Goal: Task Accomplishment & Management: Complete application form

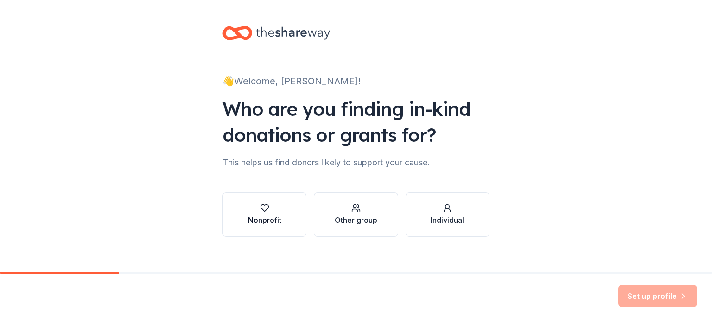
click at [285, 217] on button "Nonprofit" at bounding box center [264, 214] width 84 height 44
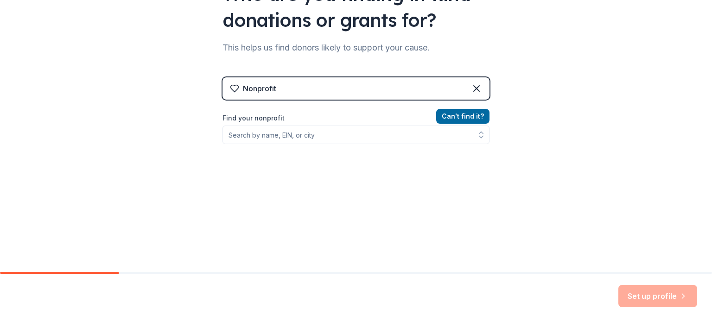
scroll to position [117, 0]
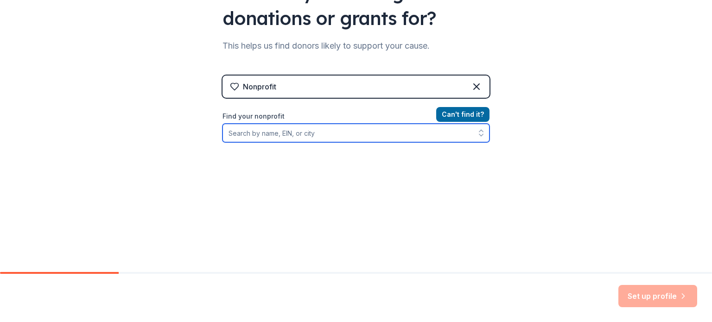
click at [332, 135] on input "Find your nonprofit" at bounding box center [355, 133] width 267 height 19
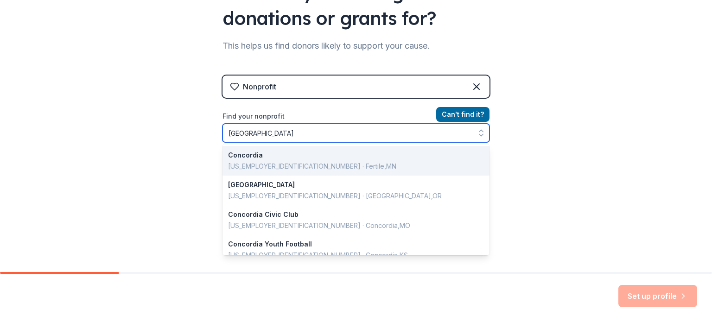
type input "[GEOGRAPHIC_DATA]"
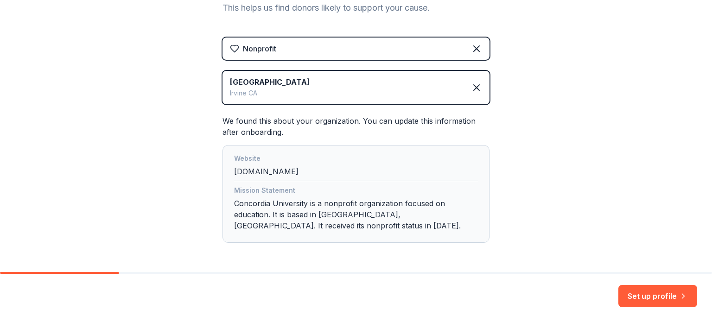
scroll to position [188, 0]
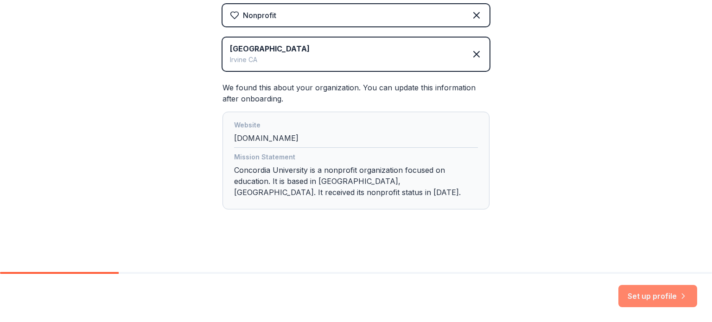
click at [651, 290] on button "Set up profile" at bounding box center [657, 296] width 79 height 22
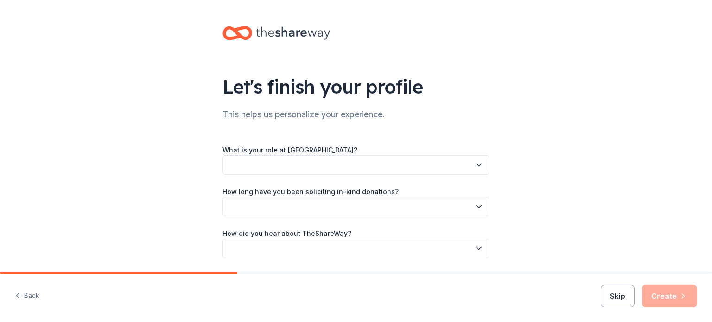
click at [647, 298] on div "Skip Create" at bounding box center [649, 296] width 96 height 22
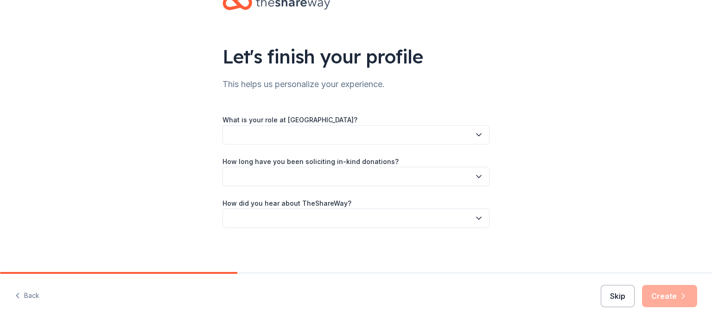
click at [620, 289] on button "Skip" at bounding box center [618, 296] width 34 height 22
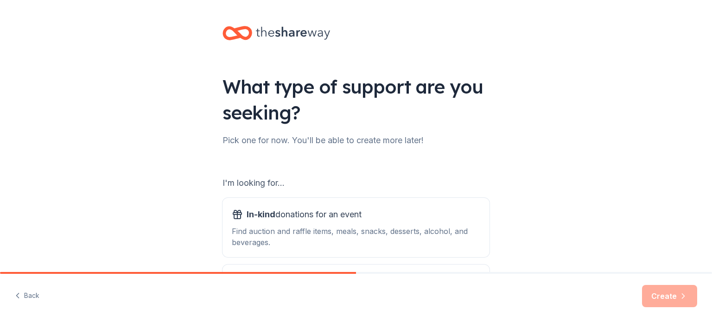
scroll to position [102, 0]
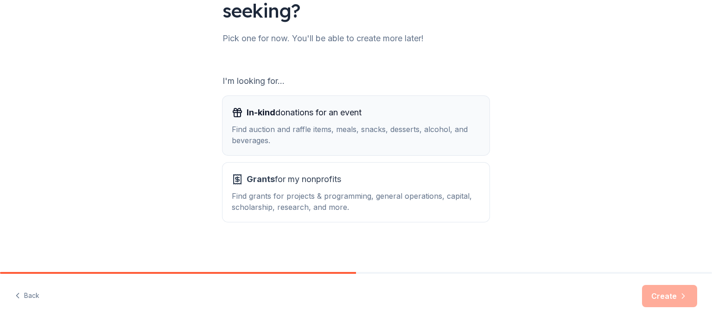
click at [384, 139] on div "Find auction and raffle items, meals, snacks, desserts, alcohol, and beverages." at bounding box center [356, 135] width 248 height 22
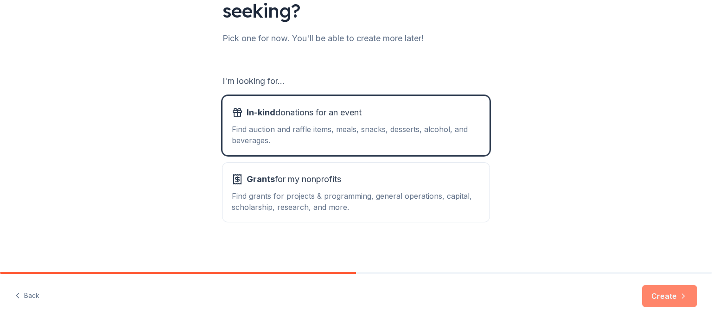
click at [676, 303] on button "Create" at bounding box center [669, 296] width 55 height 22
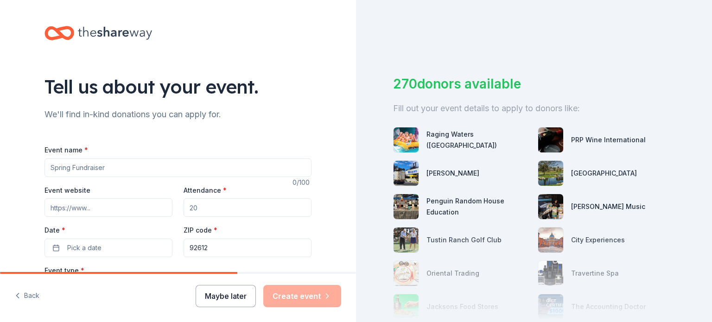
click at [224, 289] on button "Maybe later" at bounding box center [226, 296] width 60 height 22
click at [223, 299] on button "Maybe later" at bounding box center [226, 296] width 60 height 22
click at [240, 300] on button "Maybe later" at bounding box center [226, 296] width 60 height 22
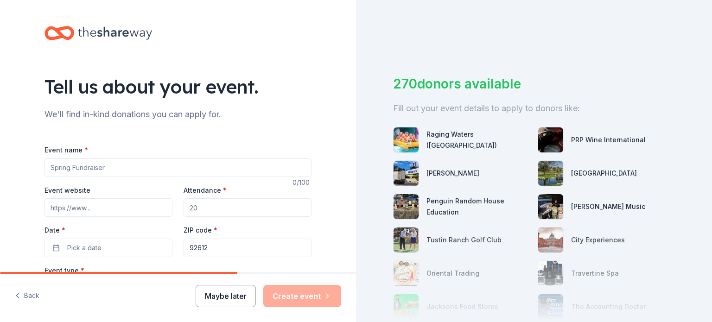
click at [240, 300] on button "Maybe later" at bounding box center [226, 296] width 60 height 22
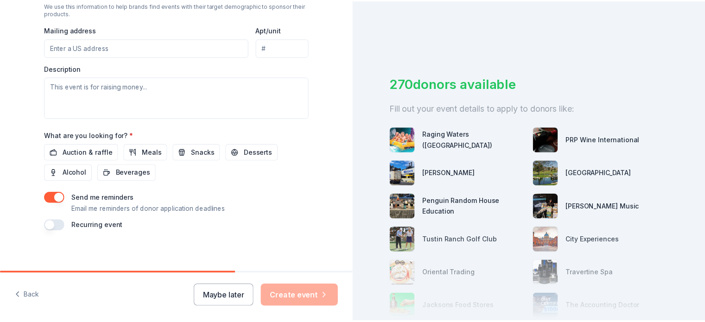
scroll to position [341, 0]
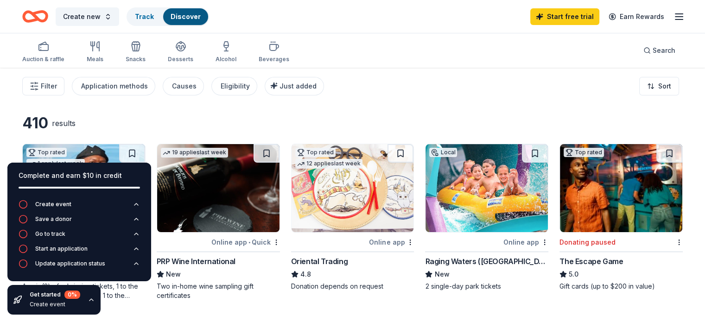
click at [88, 300] on icon "button" at bounding box center [91, 299] width 7 height 7
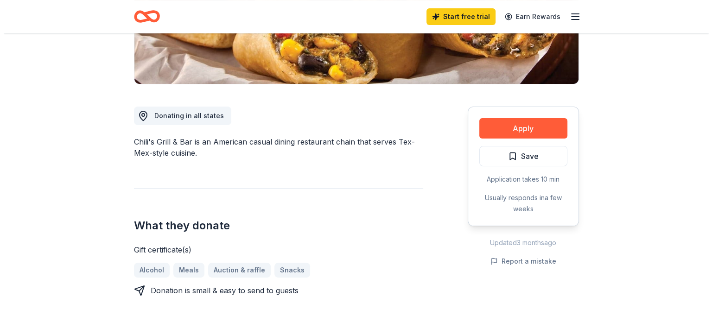
scroll to position [198, 0]
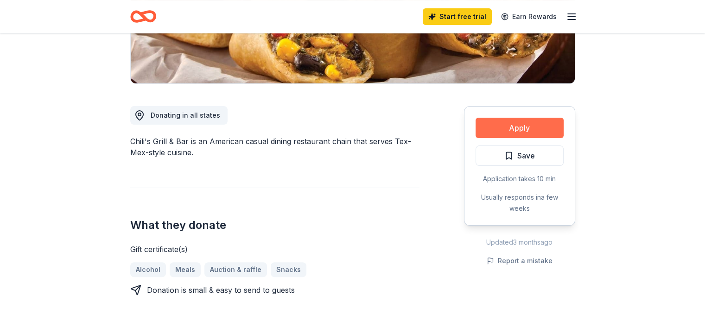
click at [511, 131] on button "Apply" at bounding box center [520, 128] width 88 height 20
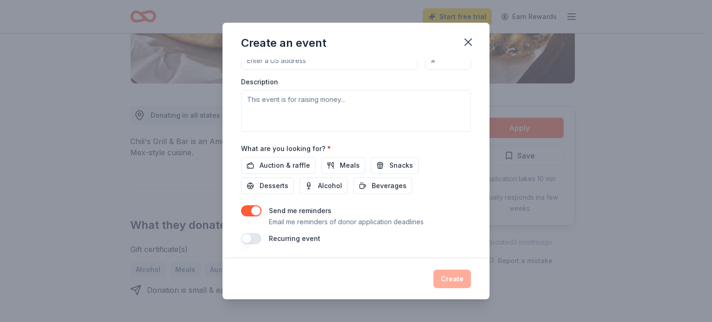
scroll to position [243, 0]
click at [469, 43] on icon "button" at bounding box center [468, 42] width 6 height 6
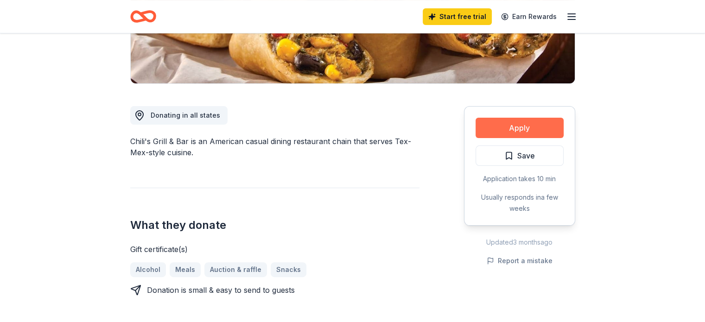
click at [510, 125] on button "Apply" at bounding box center [520, 128] width 88 height 20
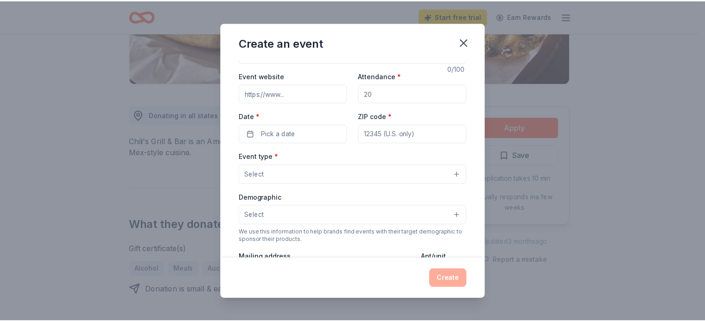
scroll to position [0, 0]
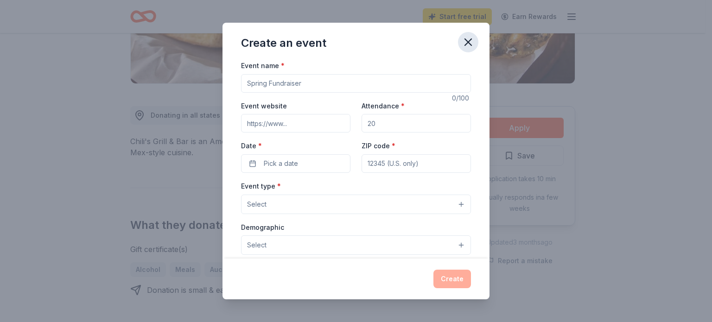
click at [471, 42] on icon "button" at bounding box center [468, 42] width 13 height 13
